Goal: Information Seeking & Learning: Learn about a topic

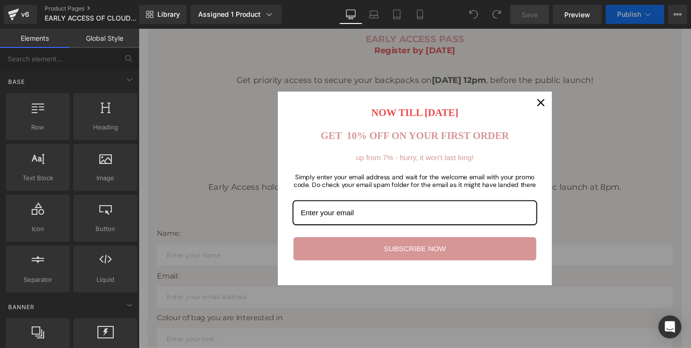
scroll to position [165, 0]
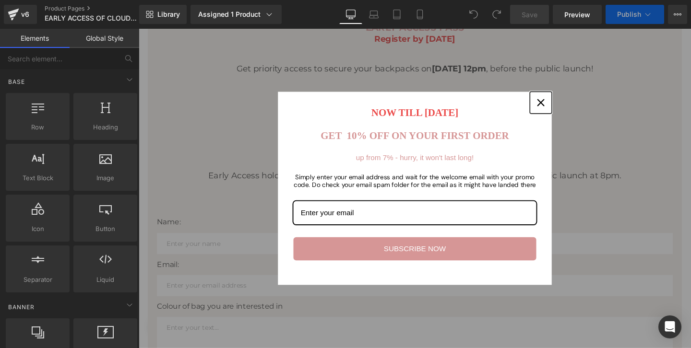
click at [565, 105] on icon "close icon" at bounding box center [561, 107] width 8 height 8
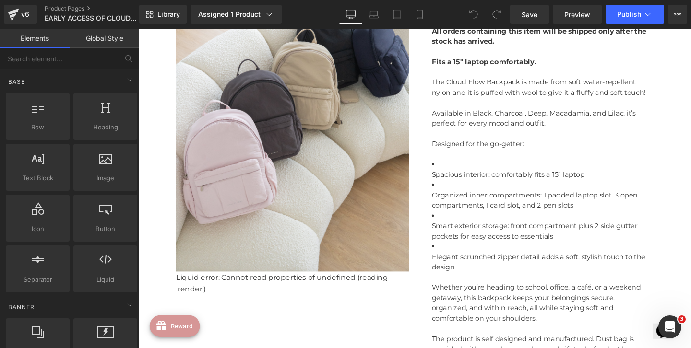
scroll to position [753, 0]
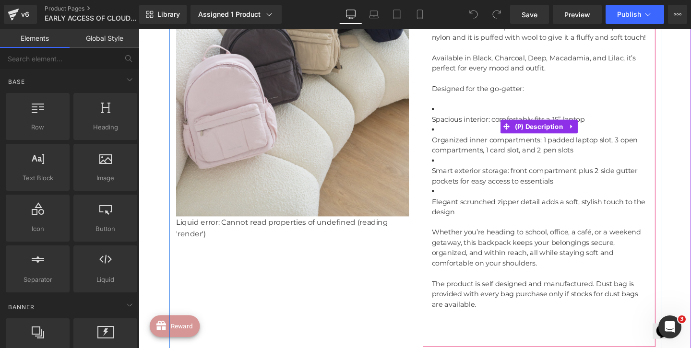
click at [511, 148] on li "Organized inner compartments: 1 padded laptop slot, 3 open compartments, 1 card…" at bounding box center [559, 146] width 225 height 33
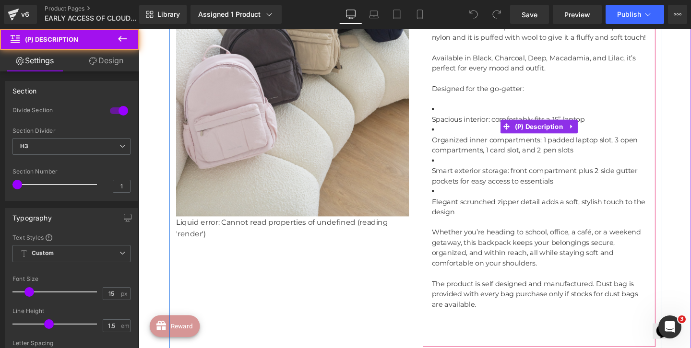
click at [455, 142] on li "Organized inner compartments: 1 padded laptop slot, 3 open compartments, 1 card…" at bounding box center [559, 146] width 225 height 33
click at [450, 144] on li "Organized inner compartments: 1 padded laptop slot, 3 open compartments, 1 card…" at bounding box center [559, 146] width 225 height 33
